Goal: Information Seeking & Learning: Understand process/instructions

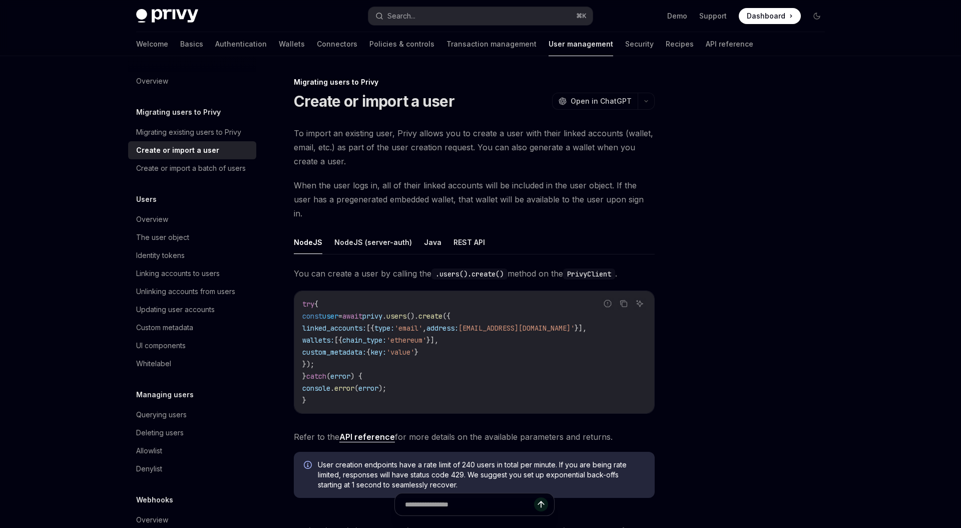
type textarea "*"
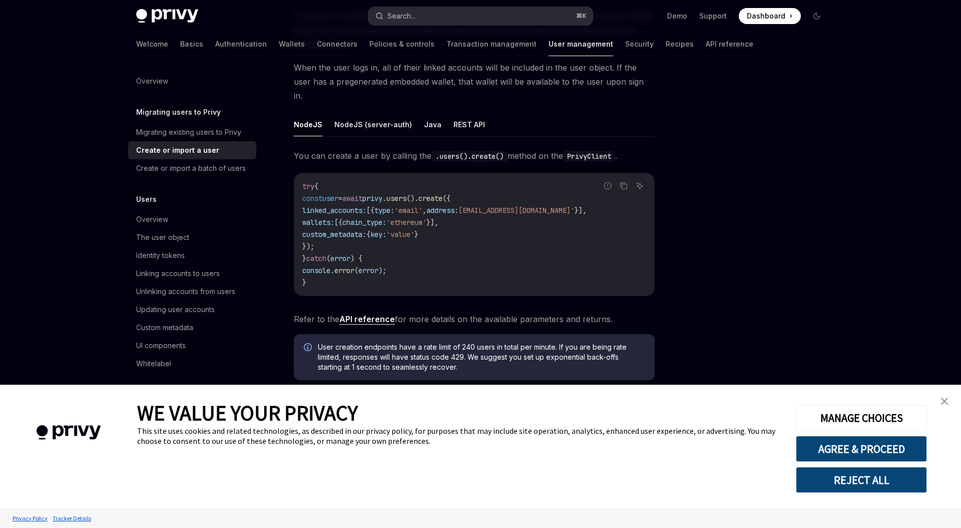
click at [493, 21] on button "Search... ⌘ K" at bounding box center [480, 16] width 224 height 18
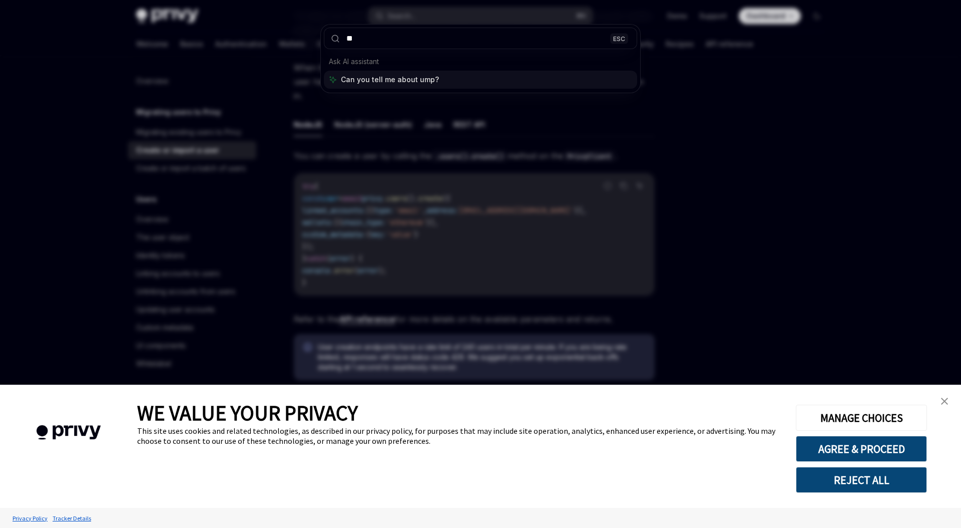
type input "*"
type input "**********"
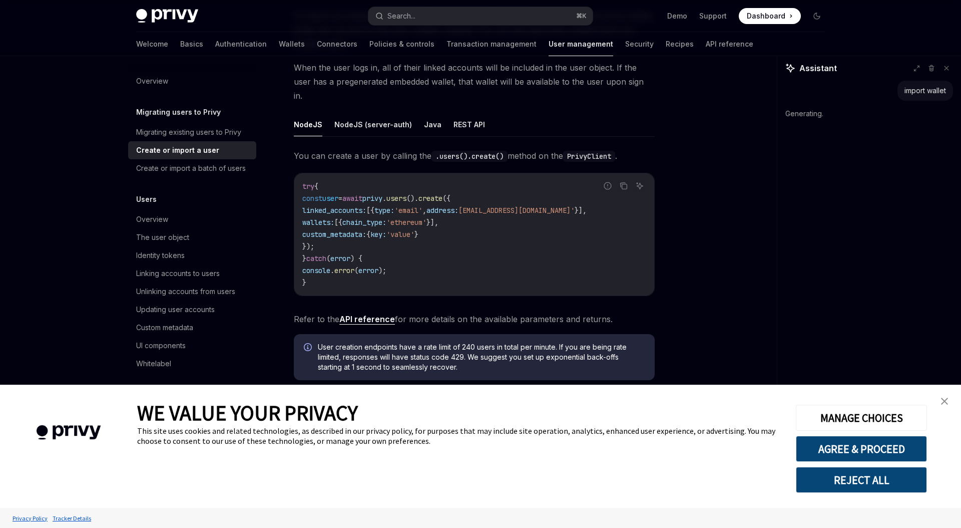
click at [939, 399] on link "close banner" at bounding box center [944, 401] width 20 height 20
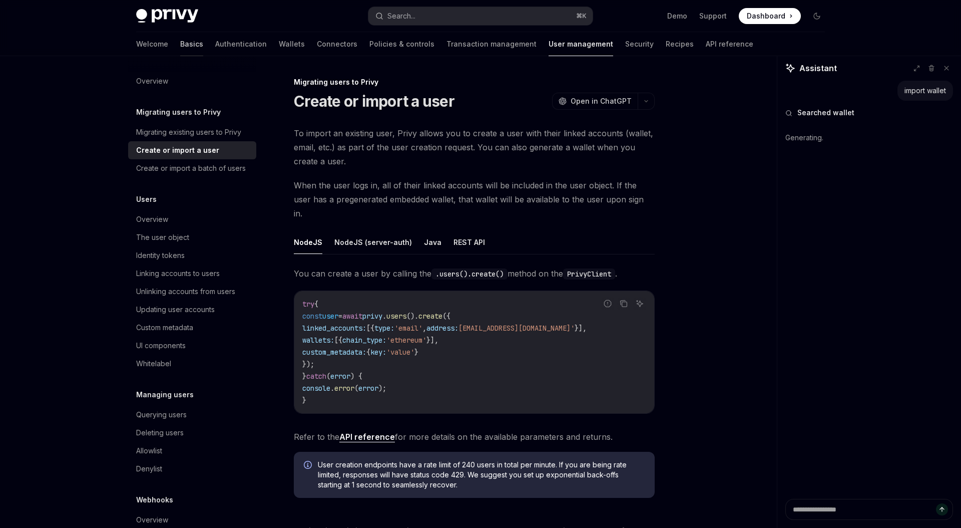
click at [180, 47] on link "Basics" at bounding box center [191, 44] width 23 height 24
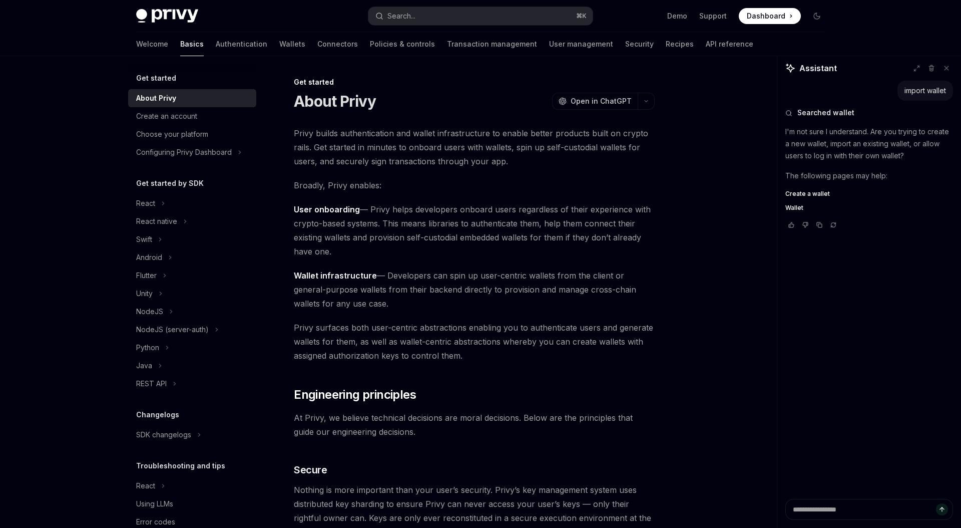
type textarea "*"
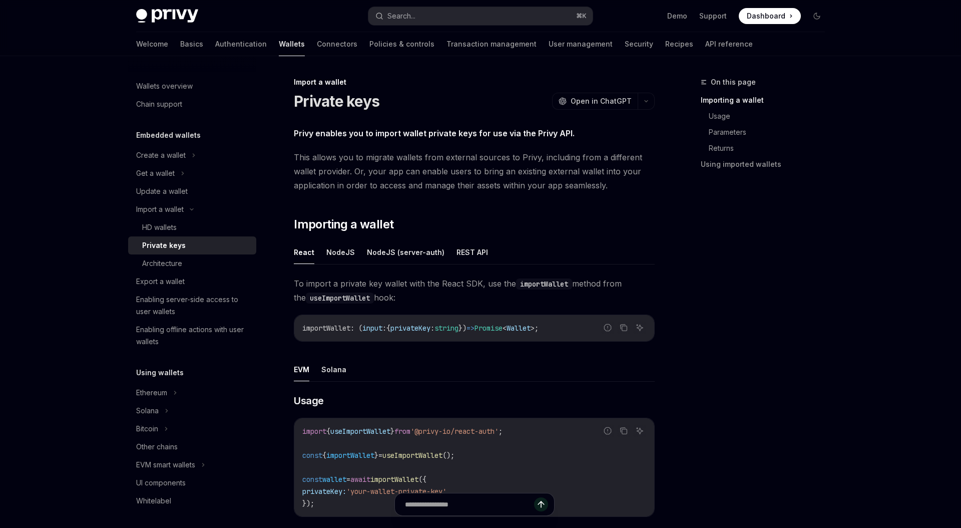
type textarea "*"
click at [491, 215] on div "Privy enables you to import wallet private keys for use via the Privy API. This…" at bounding box center [474, 460] width 361 height 669
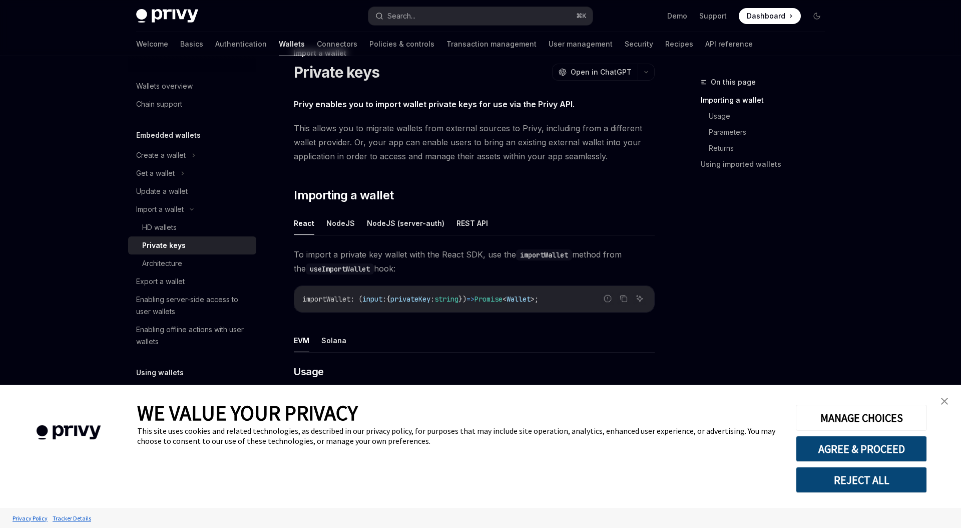
scroll to position [92, 0]
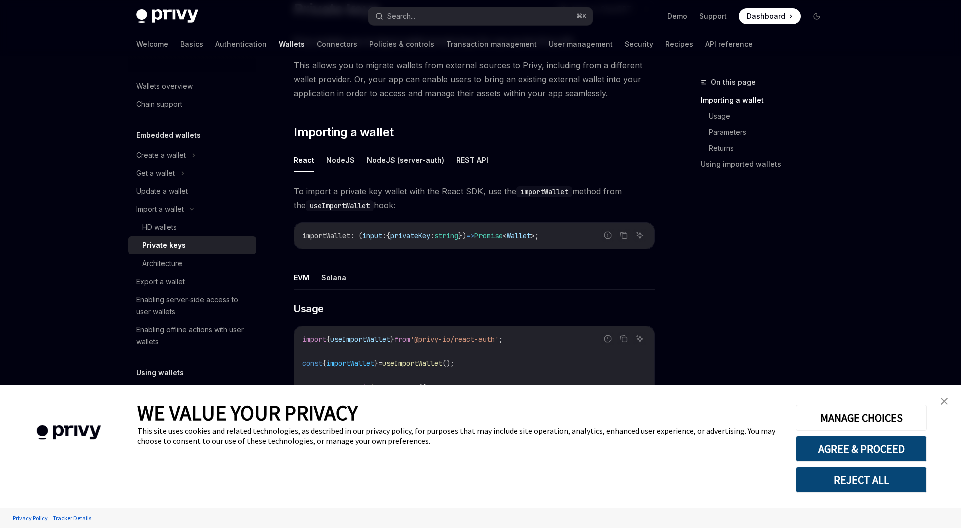
click at [944, 402] on img "close banner" at bounding box center [944, 400] width 7 height 7
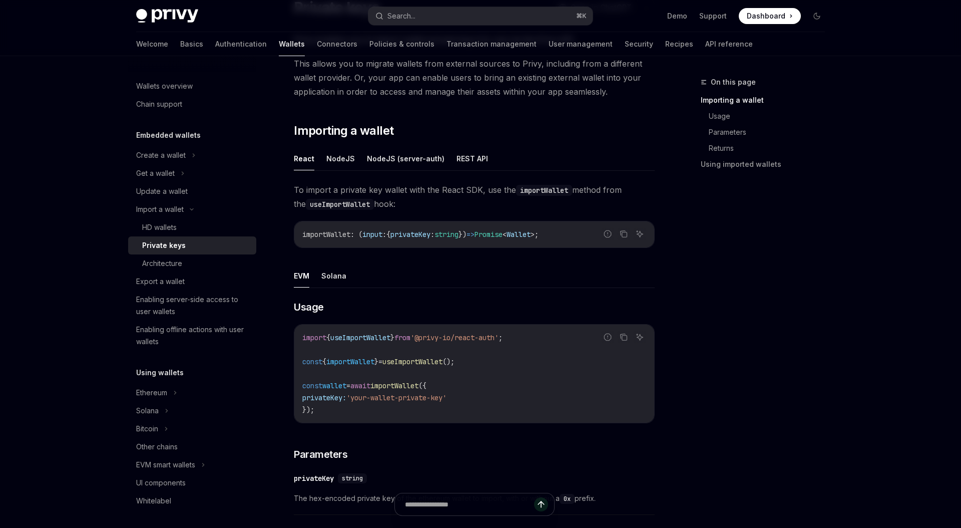
click at [446, 400] on span "'your-wallet-private-key'" at bounding box center [396, 397] width 100 height 9
click at [446, 400] on span "'your-wallet-private-key'" at bounding box center [396, 396] width 100 height 9
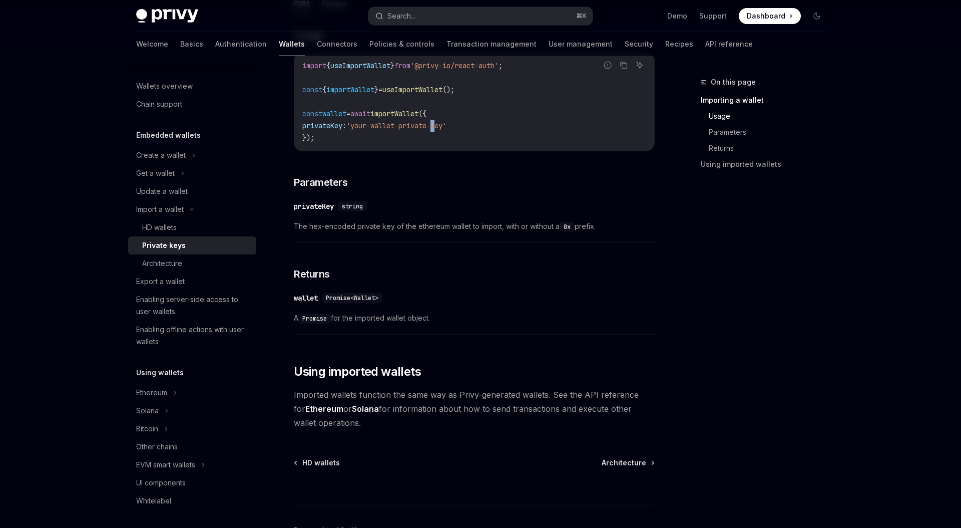
scroll to position [363, 0]
click at [318, 229] on span "The hex-encoded private key of the ethereum wallet to import, with or without a…" at bounding box center [474, 228] width 361 height 12
click at [319, 228] on span "The hex-encoded private key of the ethereum wallet to import, with or without a…" at bounding box center [474, 228] width 361 height 12
click at [314, 230] on span "The hex-encoded private key of the ethereum wallet to import, with or without a…" at bounding box center [474, 228] width 361 height 12
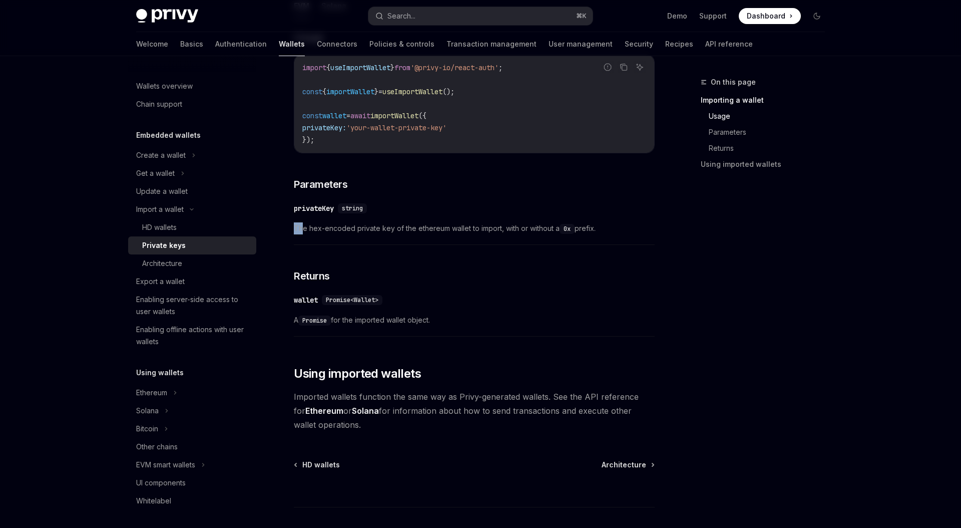
drag, startPoint x: 603, startPoint y: 230, endPoint x: 288, endPoint y: 230, distance: 314.8
click at [288, 230] on div "Import a wallet Private keys OpenAI Open in ChatGPT OpenAI Open in ChatGPT Priv…" at bounding box center [380, 153] width 553 height 880
click at [335, 247] on div "​ Usage Report incorrect code Copy Ask AI import { useImportWallet } from '@pri…" at bounding box center [474, 185] width 361 height 311
drag, startPoint x: 307, startPoint y: 228, endPoint x: 351, endPoint y: 229, distance: 44.6
click at [351, 229] on span "The hex-encoded private key of the ethereum wallet to import, with or without a…" at bounding box center [474, 228] width 361 height 12
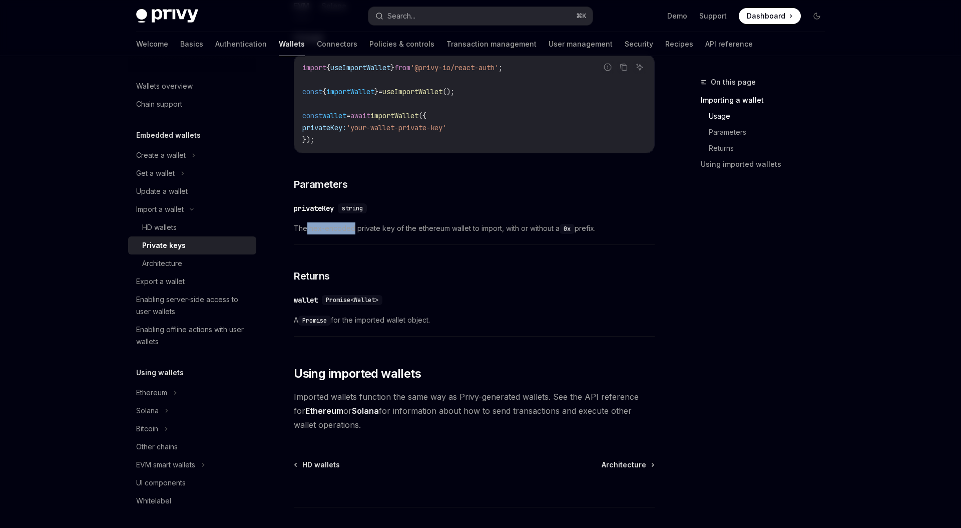
copy span "hex-encoded"
click at [351, 235] on div "​ privateKey string The hex-encoded private key of the ethereum wallet to impor…" at bounding box center [474, 221] width 361 height 48
drag, startPoint x: 309, startPoint y: 229, endPoint x: 592, endPoint y: 240, distance: 283.0
click at [589, 242] on div "Import a wallet Private keys OpenAI Open in ChatGPT OpenAI Open in ChatGPT Priv…" at bounding box center [380, 153] width 553 height 880
drag, startPoint x: 615, startPoint y: 233, endPoint x: 285, endPoint y: 222, distance: 330.0
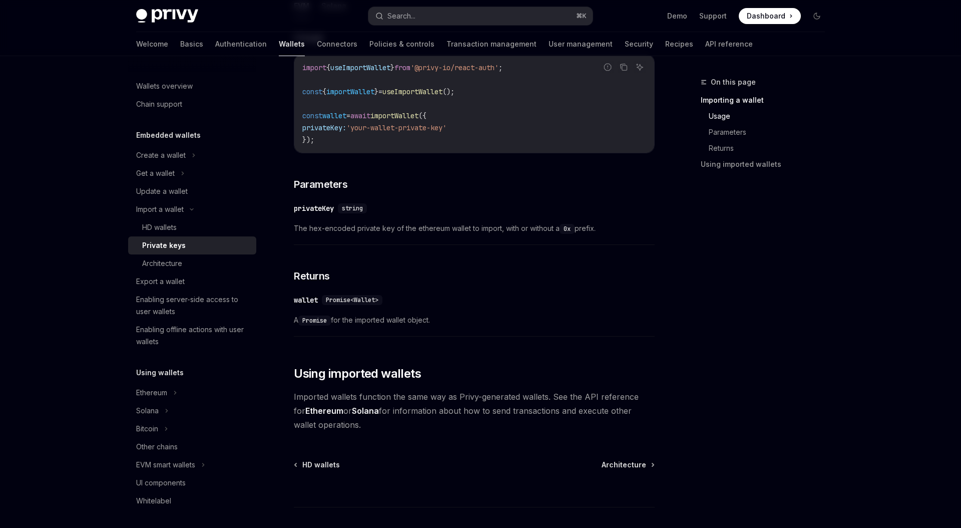
click at [285, 222] on div "Import a wallet Private keys OpenAI Open in ChatGPT OpenAI Open in ChatGPT Priv…" at bounding box center [380, 153] width 553 height 880
copy span "The hex-encoded private key of the ethereum wallet to import, with or without a…"
click at [500, 229] on span "The hex-encoded private key of the ethereum wallet to import, with or without a…" at bounding box center [474, 228] width 361 height 12
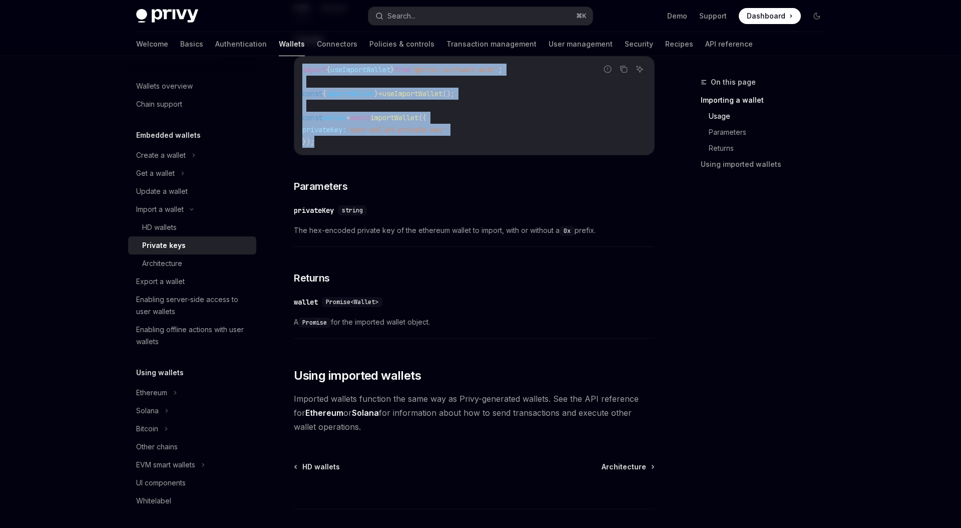
drag, startPoint x: 350, startPoint y: 141, endPoint x: 286, endPoint y: 71, distance: 94.6
click at [286, 71] on div "Import a wallet Private keys OpenAI Open in ChatGPT OpenAI Open in ChatGPT Priv…" at bounding box center [380, 155] width 553 height 880
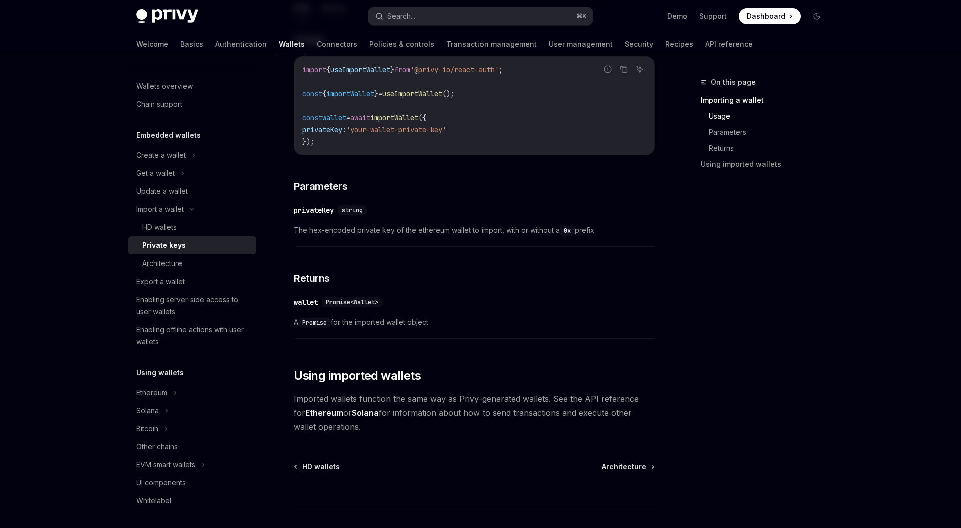
click at [410, 266] on div "​ Usage Report incorrect code Copy Ask AI import { useImportWallet } from '@pri…" at bounding box center [474, 187] width 361 height 311
drag, startPoint x: 467, startPoint y: 340, endPoint x: 292, endPoint y: 67, distance: 324.4
click at [292, 67] on div "Import a wallet Private keys OpenAI Open in ChatGPT OpenAI Open in ChatGPT Priv…" at bounding box center [380, 155] width 553 height 880
copy div "import { useImportWallet } from '@privy-io/react-auth' ; const { importWallet }…"
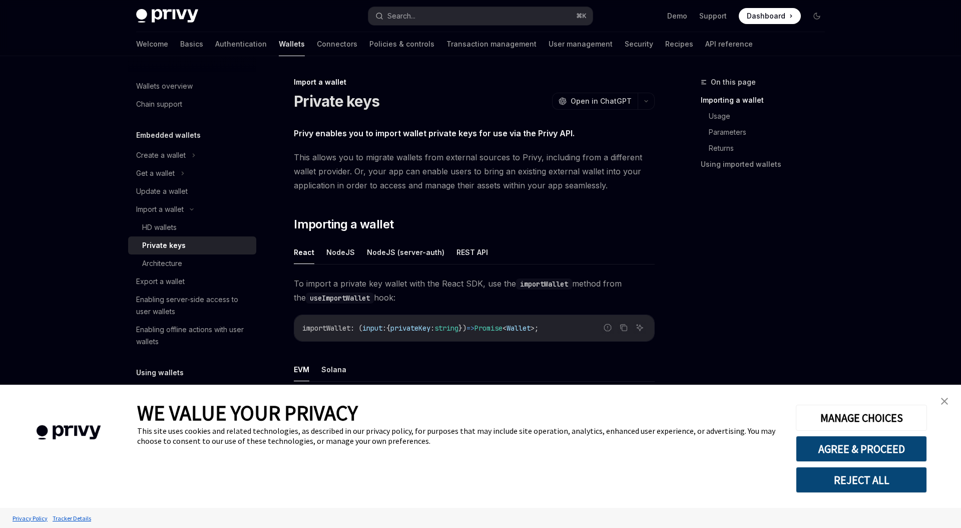
click at [943, 396] on link "close banner" at bounding box center [944, 401] width 20 height 20
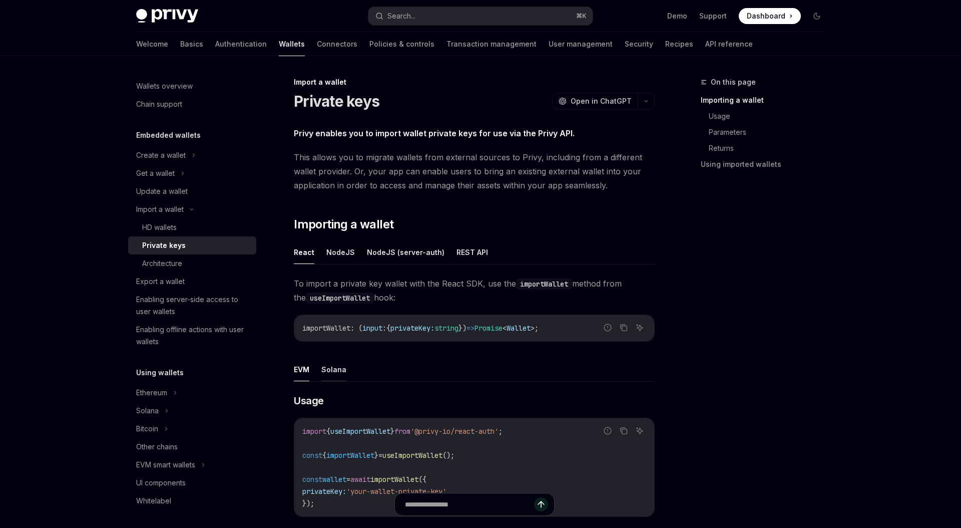
click at [332, 366] on button "Solana" at bounding box center [333, 369] width 25 height 24
type textarea "*"
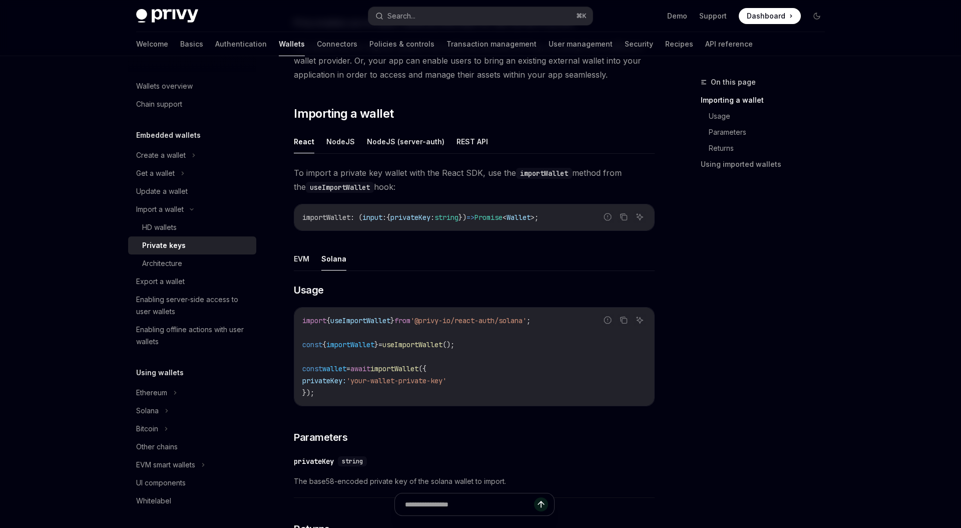
scroll to position [226, 0]
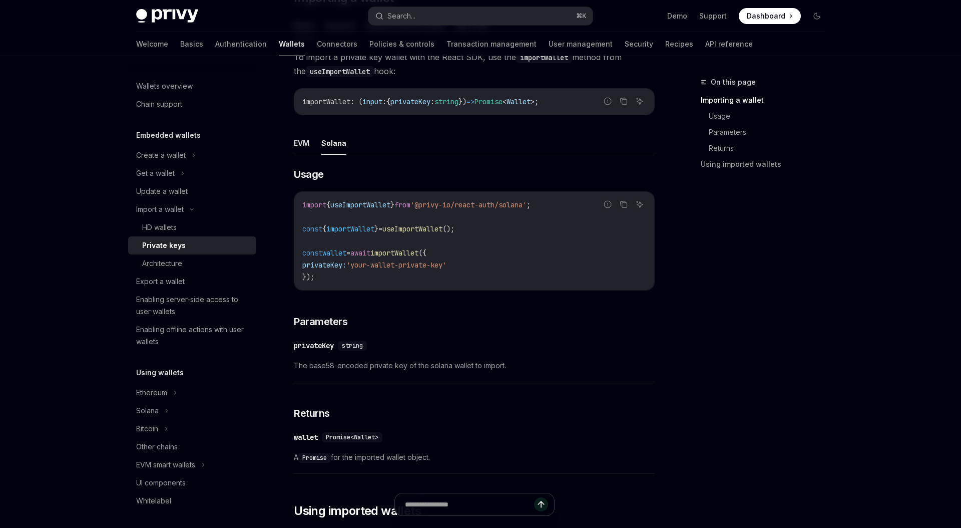
click at [532, 362] on span "The base58-encoded private key of the solana wallet to import." at bounding box center [474, 365] width 361 height 12
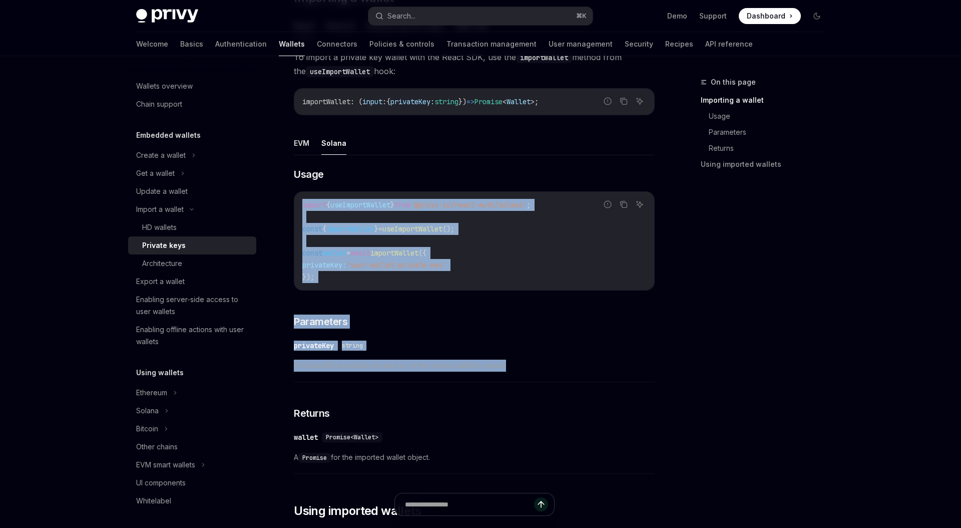
drag, startPoint x: 535, startPoint y: 362, endPoint x: 278, endPoint y: 201, distance: 303.3
click at [278, 201] on div "Import a wallet Private keys OpenAI Open in ChatGPT OpenAI Open in ChatGPT Priv…" at bounding box center [380, 290] width 553 height 880
copy div "import { useImportWallet } from '@privy-io/react-auth/solana' ; const { importW…"
